Goal: Information Seeking & Learning: Check status

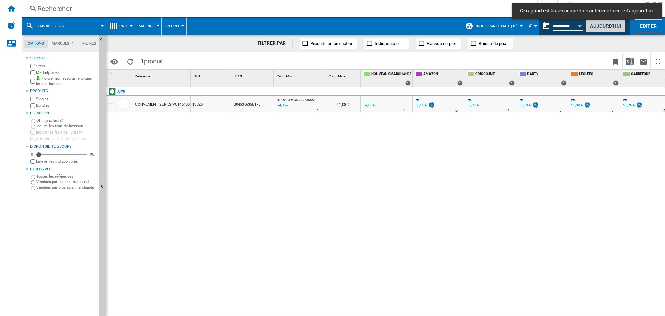
click at [606, 26] on button "Aujourd'hui" at bounding box center [606, 25] width 40 height 13
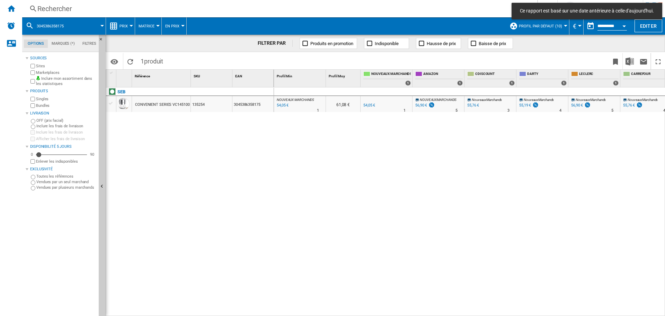
click at [81, 10] on div "Rechercher" at bounding box center [278, 9] width 482 height 10
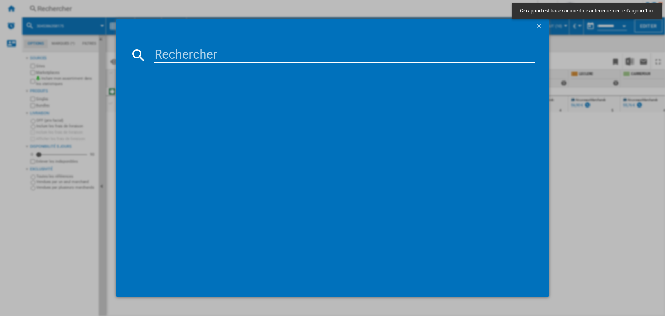
click at [176, 52] on input at bounding box center [344, 55] width 381 height 17
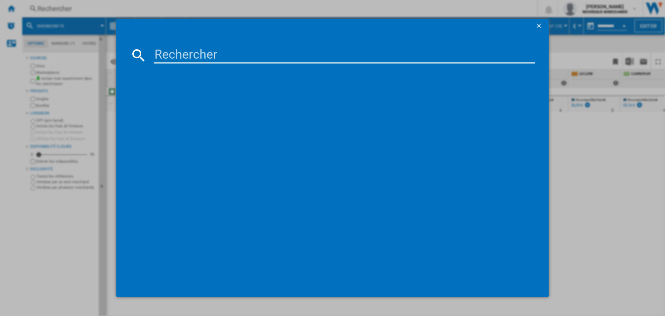
paste input "8059019059129"
type input "8059019059129"
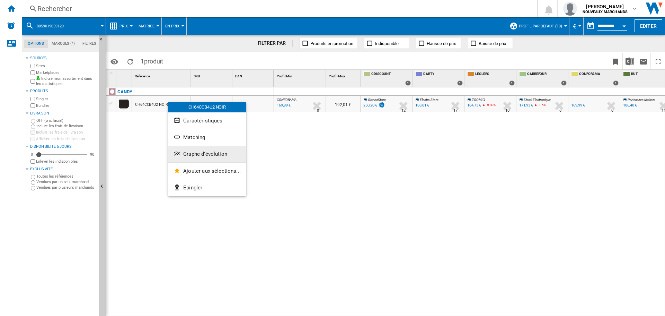
click at [206, 151] on span "Graphe d'évolution" at bounding box center [205, 154] width 44 height 6
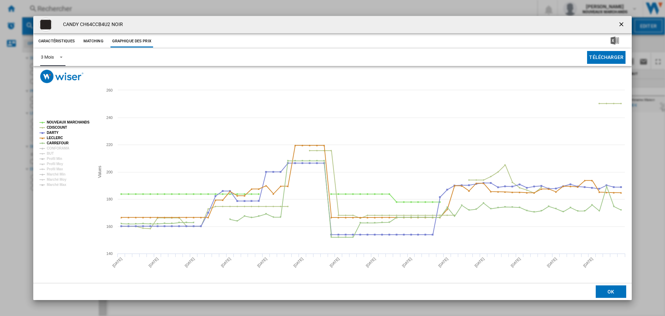
click at [56, 54] on span "Product popup" at bounding box center [59, 56] width 8 height 6
click at [61, 77] on md-option "6 Mois" at bounding box center [58, 74] width 47 height 17
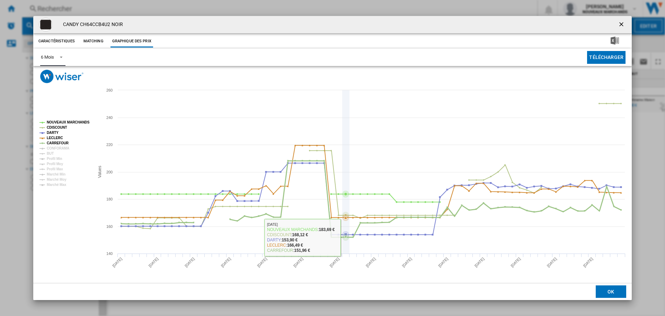
click at [348, 237] on icon "Product popup" at bounding box center [371, 199] width 507 height 76
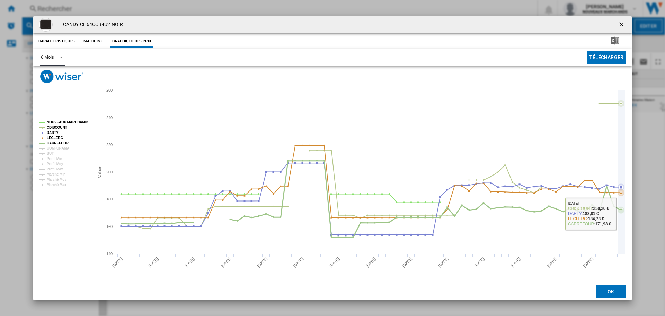
click at [621, 209] on icon "Product popup" at bounding box center [621, 209] width 3 height 3
click at [625, 24] on ng-md-icon "getI18NText('BUTTONS.CLOSE_DIALOG')" at bounding box center [622, 25] width 8 height 8
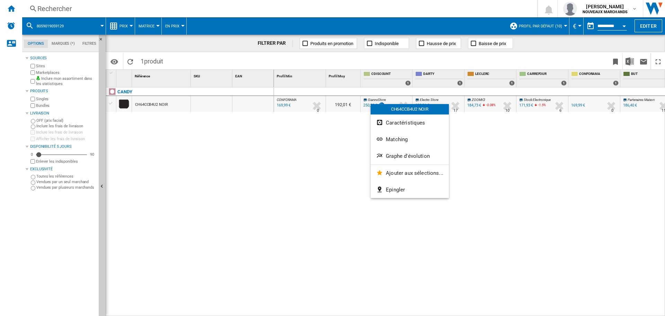
click at [342, 126] on div at bounding box center [332, 158] width 665 height 316
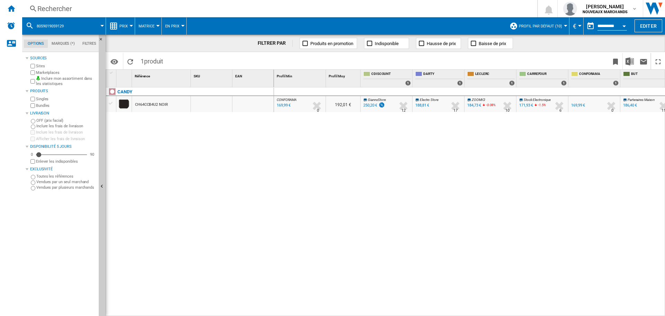
click at [423, 103] on div "188,81 €" at bounding box center [421, 105] width 15 height 7
click at [371, 105] on div "250,20 €" at bounding box center [370, 105] width 14 height 5
click at [80, 7] on div "Rechercher" at bounding box center [278, 9] width 482 height 10
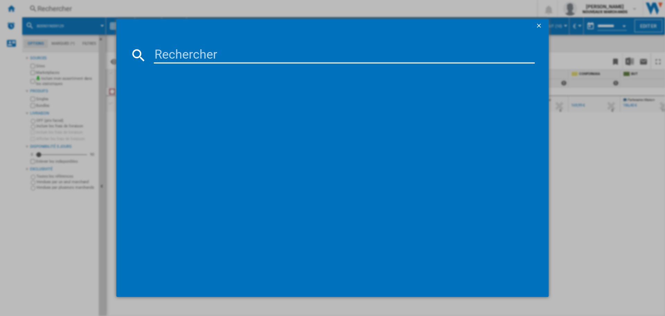
type input "7612981425869"
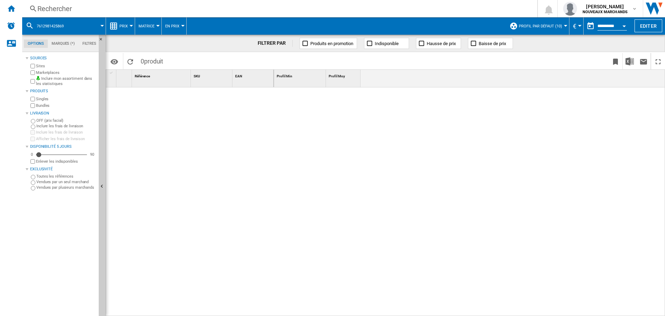
click at [99, 4] on div "Rechercher" at bounding box center [278, 9] width 482 height 10
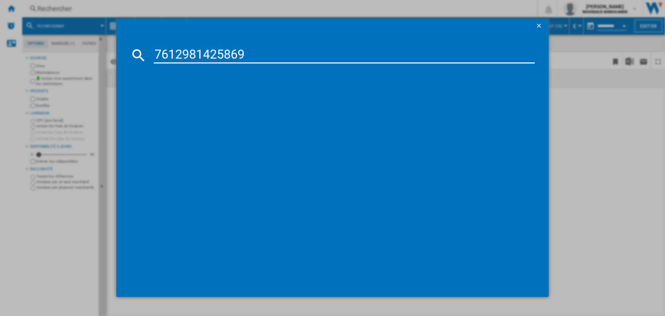
type input "7612981425869"
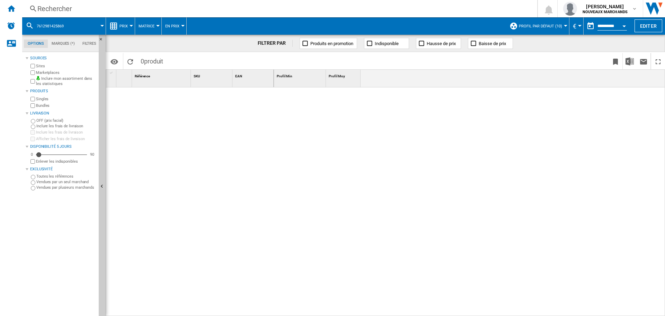
click at [133, 5] on div "Rechercher" at bounding box center [278, 9] width 482 height 10
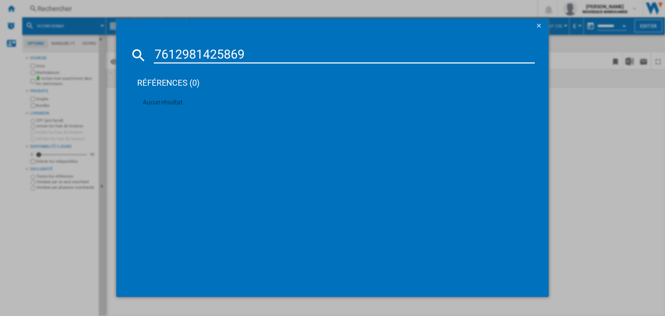
type input "7612981425869"
